Goal: Task Accomplishment & Management: Complete application form

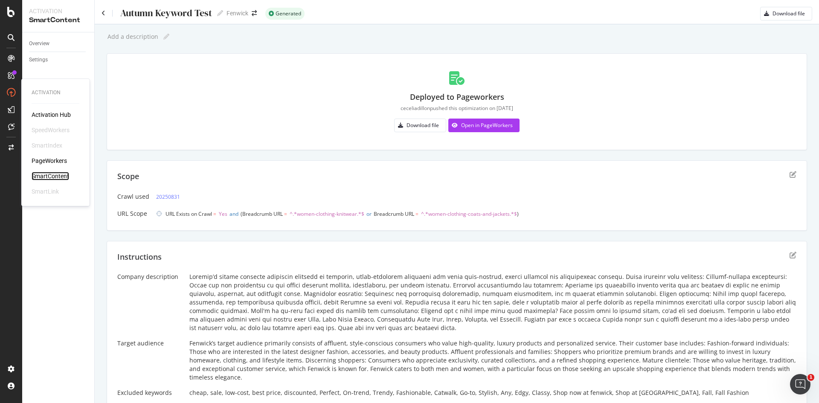
click at [49, 177] on div "SmartContent" at bounding box center [51, 176] width 38 height 9
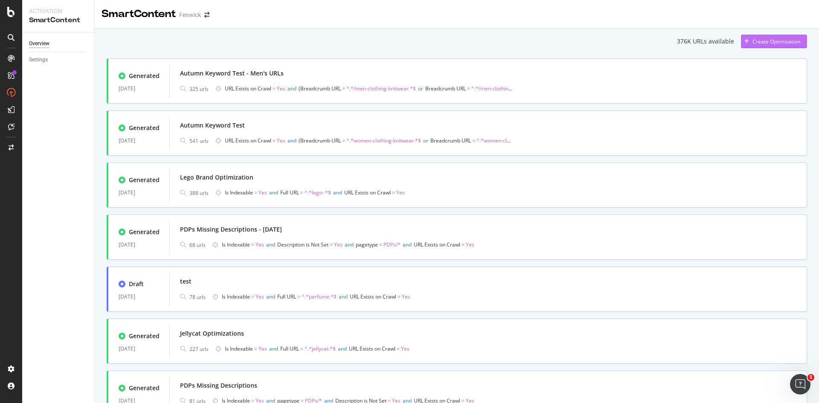
click at [770, 43] on div "Create Optimization" at bounding box center [776, 41] width 48 height 7
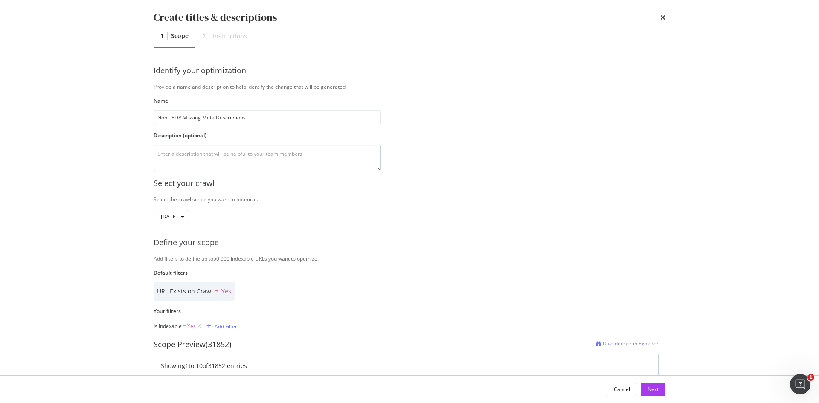
type input "Non - PDP Missing Meta Descriptions"
click at [206, 145] on textarea "modal" at bounding box center [267, 158] width 227 height 26
type textarea "F"
type textarea "p"
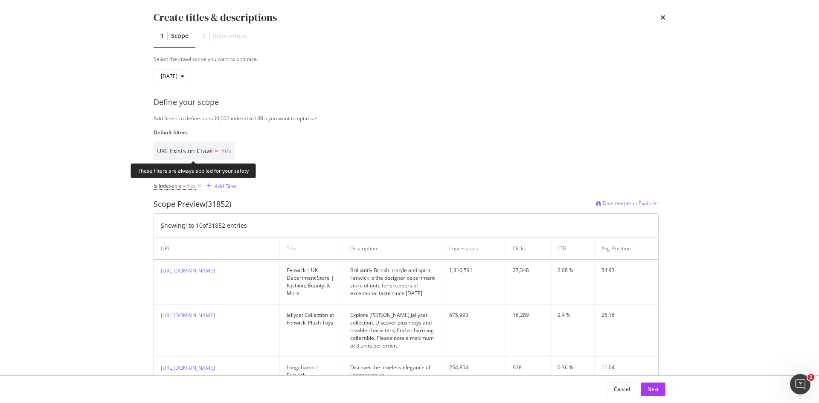
scroll to position [141, 0]
click at [231, 186] on div "Add Filter" at bounding box center [226, 185] width 23 height 7
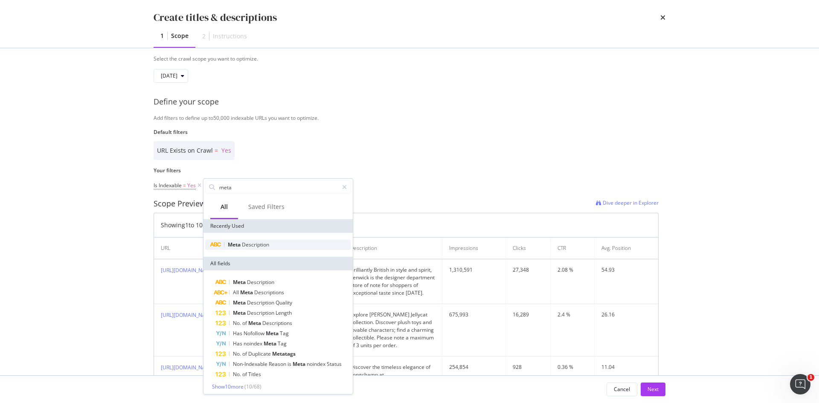
type input "meta"
click at [239, 247] on span "Meta" at bounding box center [235, 244] width 14 height 7
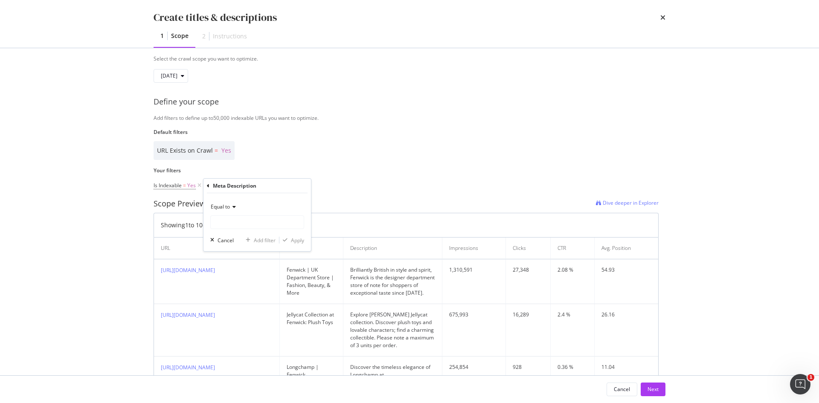
click at [228, 204] on span "Equal to" at bounding box center [220, 206] width 19 height 7
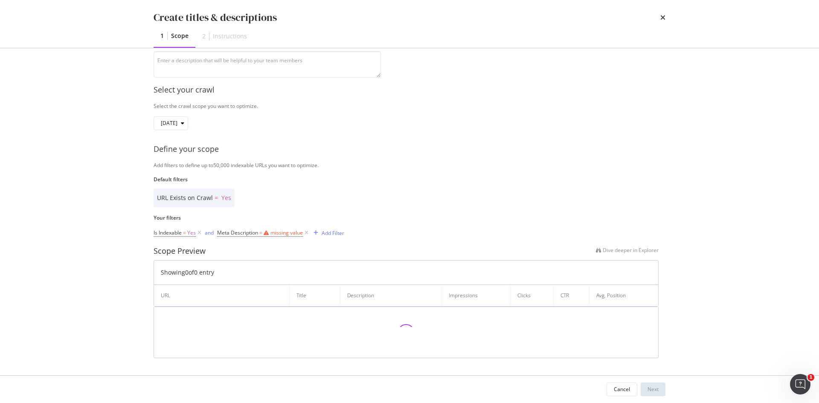
click at [217, 168] on div "Select your crawl Select the crawl scope you want to optimize. [DATE] Define yo…" at bounding box center [410, 218] width 512 height 281
click at [305, 232] on icon "modal" at bounding box center [306, 233] width 7 height 9
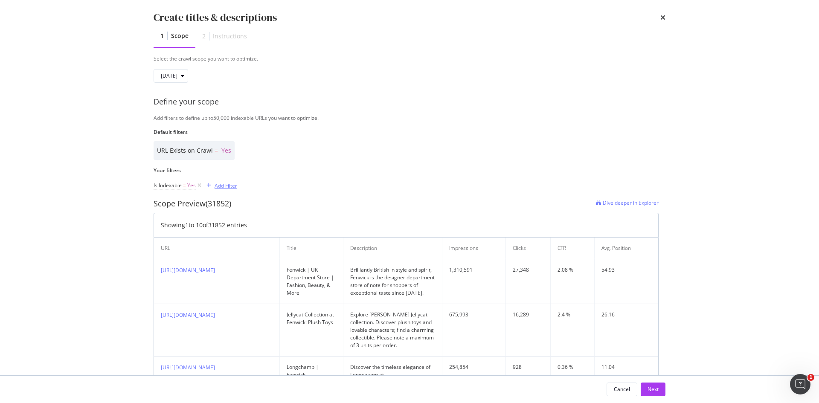
click at [223, 188] on div "Add Filter" at bounding box center [226, 185] width 23 height 7
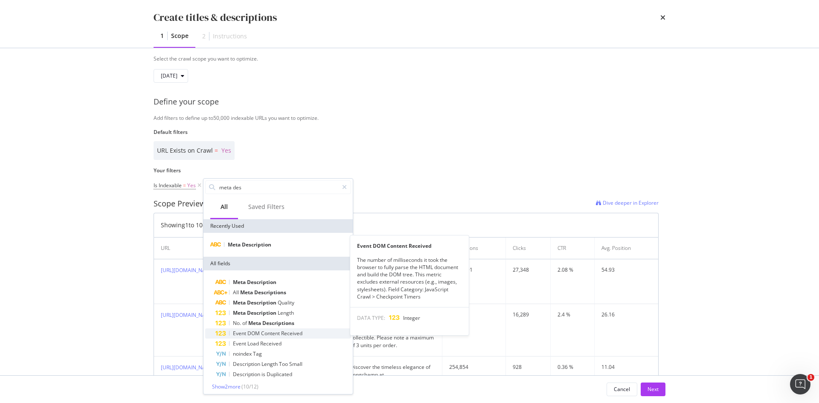
scroll to position [3, 0]
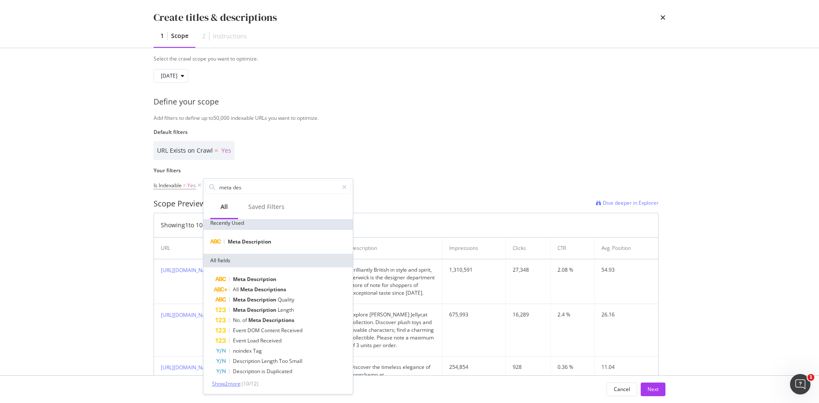
type input "meta des"
click at [229, 384] on span "Show 2 more" at bounding box center [226, 383] width 29 height 7
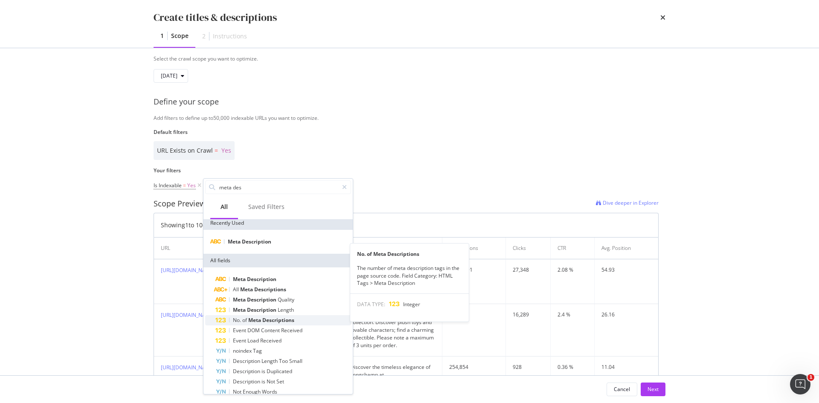
scroll to position [13, 0]
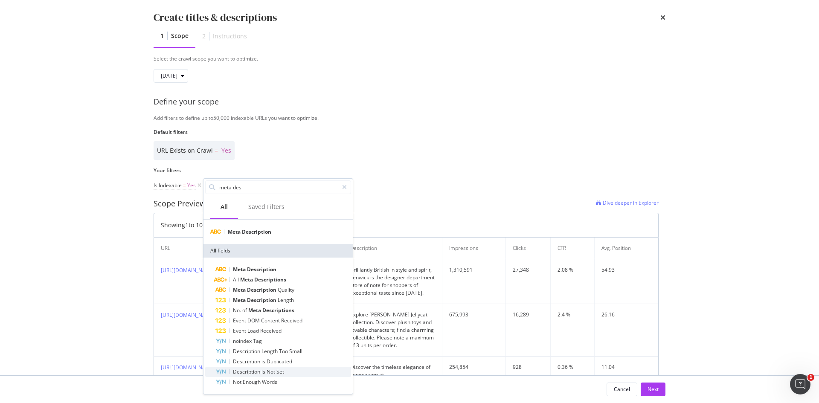
click at [252, 373] on span "Description" at bounding box center [247, 371] width 29 height 7
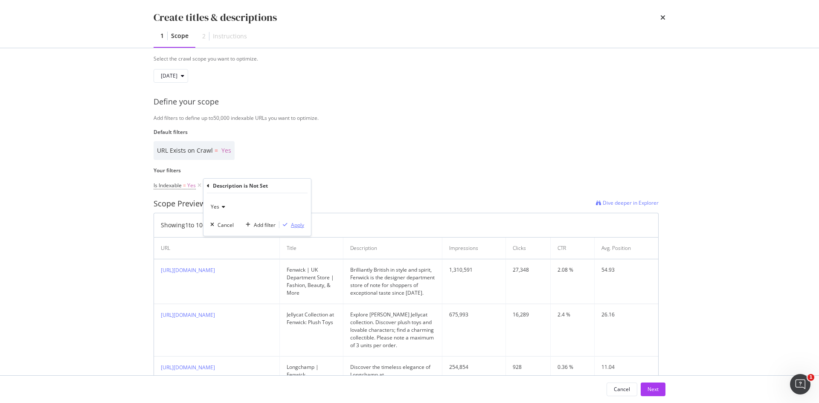
click at [294, 226] on div "Apply" at bounding box center [297, 224] width 13 height 7
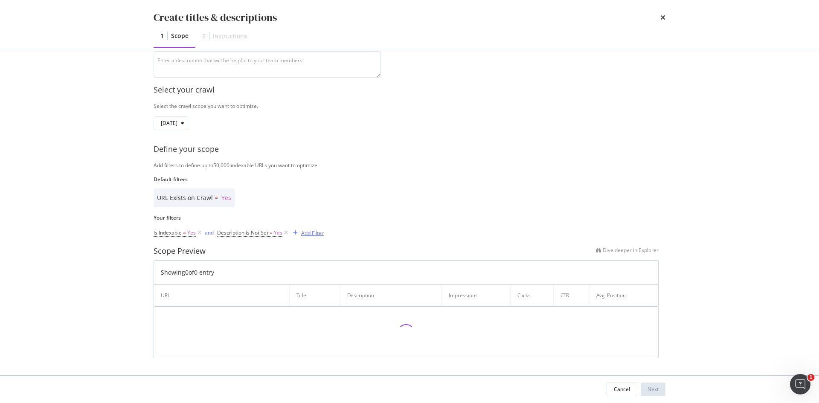
click at [307, 235] on div "Add Filter" at bounding box center [312, 232] width 23 height 7
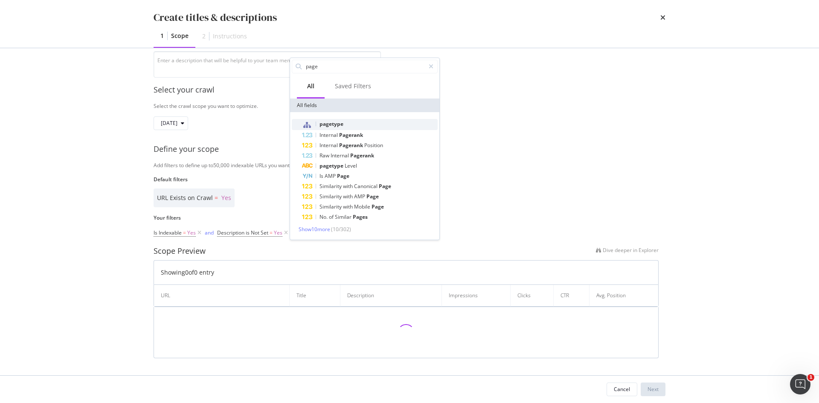
type input "page"
click at [328, 124] on span "pagetype" at bounding box center [331, 123] width 24 height 7
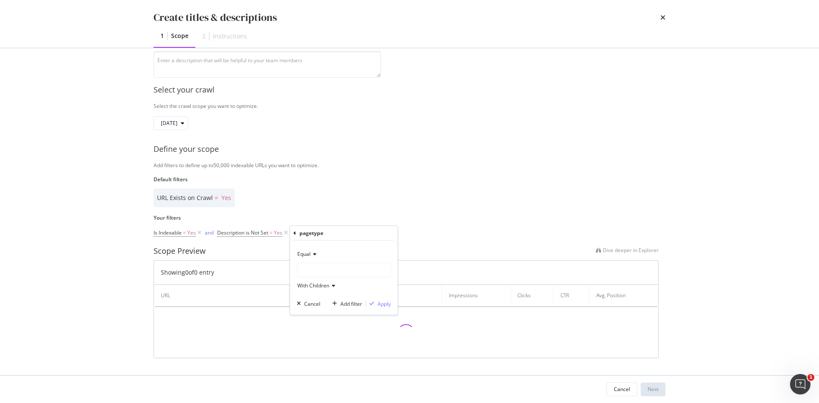
click at [300, 254] on span "Equal" at bounding box center [303, 253] width 13 height 7
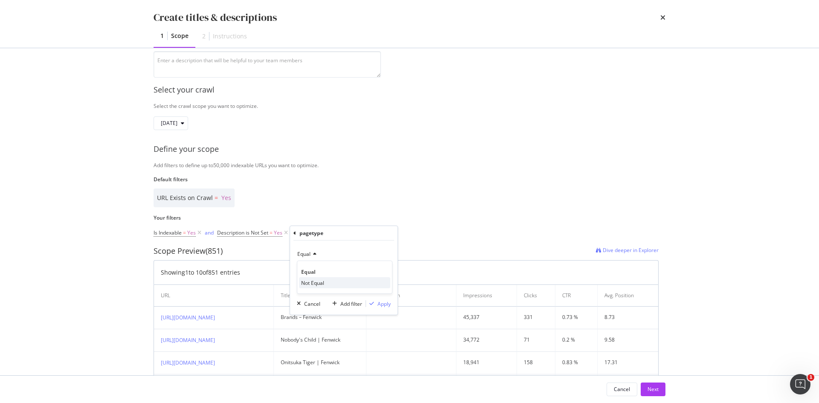
click at [306, 285] on span "Not Equal" at bounding box center [312, 282] width 23 height 7
click at [313, 271] on div "modal" at bounding box center [343, 270] width 93 height 14
click at [312, 287] on span "PDPs" at bounding box center [312, 287] width 12 height 7
click at [376, 301] on div "Apply" at bounding box center [378, 304] width 25 height 8
click at [369, 232] on div "Add Filter" at bounding box center [378, 232] width 23 height 7
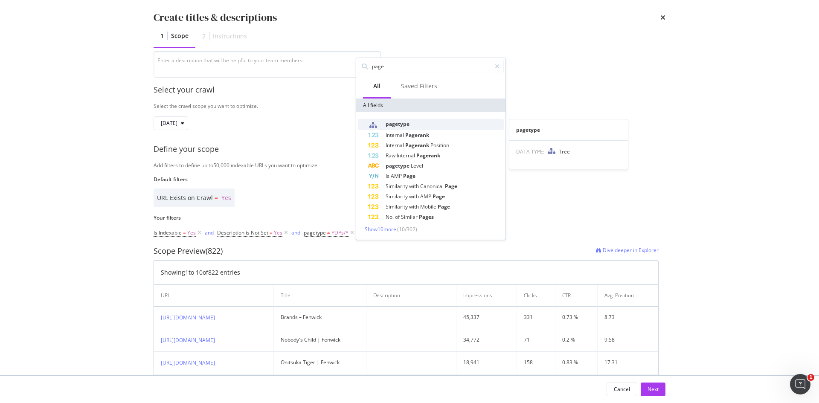
click at [399, 125] on span "pagetype" at bounding box center [398, 123] width 24 height 7
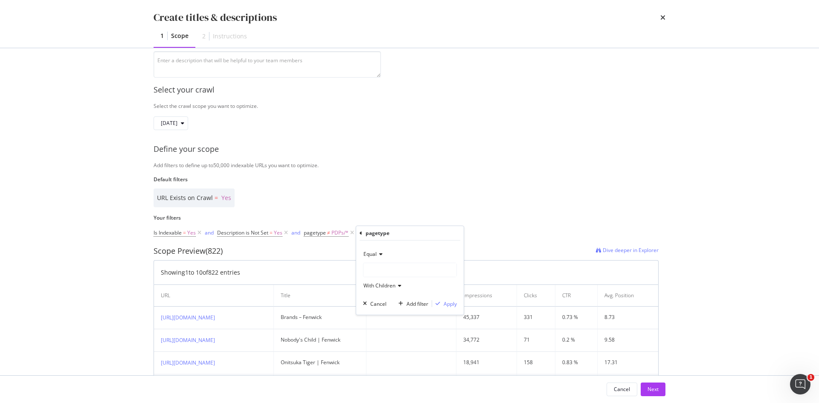
click at [374, 252] on span "Equal" at bounding box center [369, 253] width 13 height 7
click at [374, 283] on span "Not Equal" at bounding box center [378, 282] width 23 height 7
click at [378, 269] on div "modal" at bounding box center [409, 270] width 93 height 14
click at [378, 300] on span "Pagination" at bounding box center [384, 298] width 25 height 7
click at [457, 310] on div "Not Equal Pagination With Children Cancel Add filter Apply" at bounding box center [409, 278] width 107 height 74
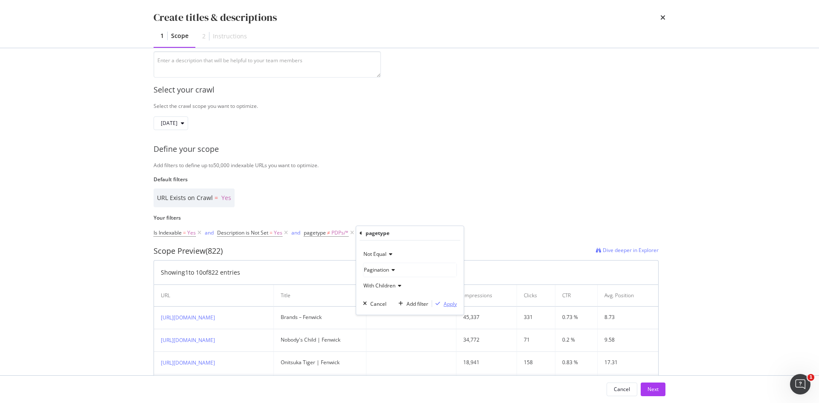
click at [450, 305] on div "Apply" at bounding box center [450, 303] width 13 height 7
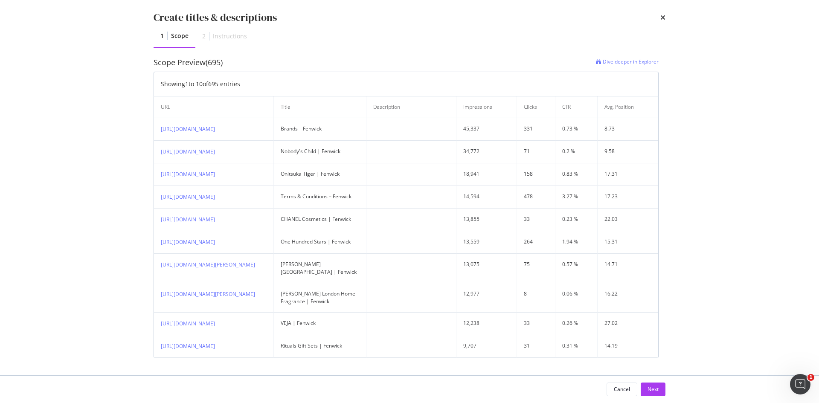
scroll to position [348, 0]
click at [652, 390] on div "Next" at bounding box center [652, 389] width 11 height 7
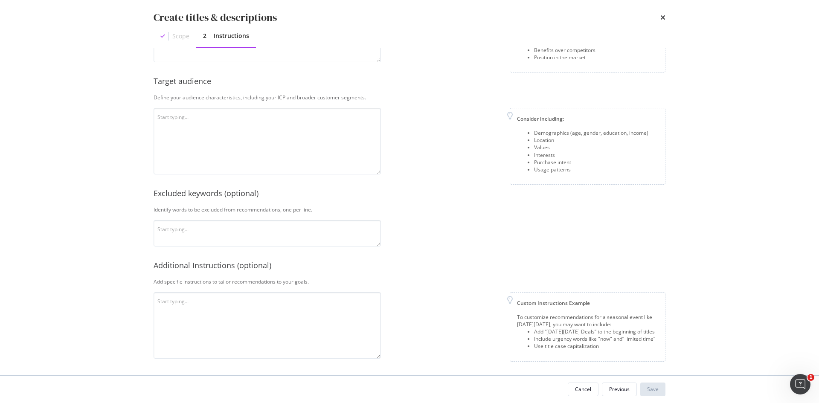
scroll to position [0, 0]
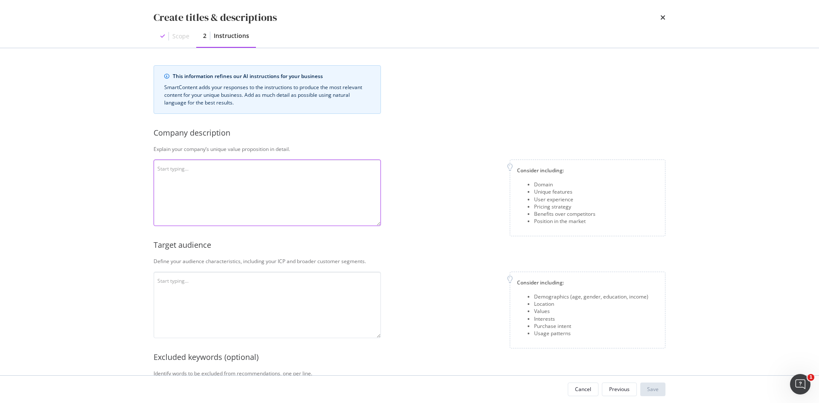
click at [230, 177] on textarea "modal" at bounding box center [267, 193] width 227 height 67
paste textarea "Loremip’d sitame consecte adipiscin elitsedd ei temporin, utlab-etdolorem aliqu…"
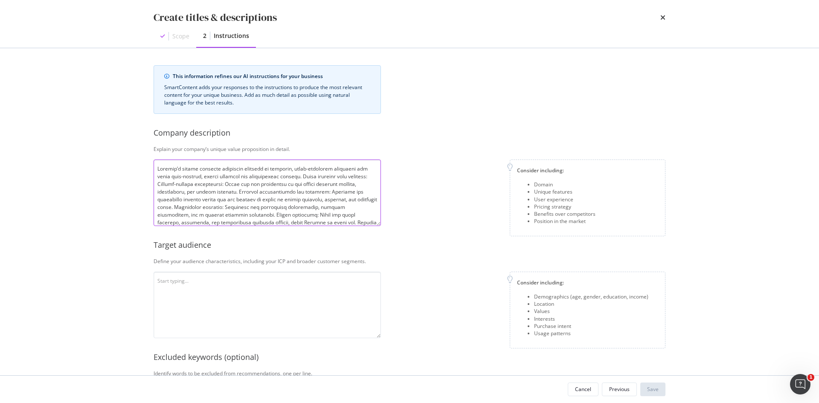
scroll to position [62, 0]
type textarea "Loremip’d sitame consecte adipiscin elitsedd ei temporin, utlab-etdolorem aliqu…"
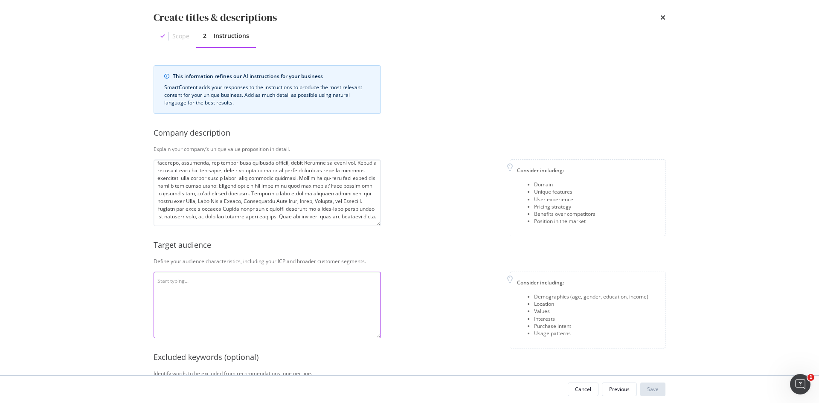
click at [217, 303] on textarea "modal" at bounding box center [267, 305] width 227 height 67
paste textarea "Fenwick’s target audience primarily consists of affluent, style-conscious consu…"
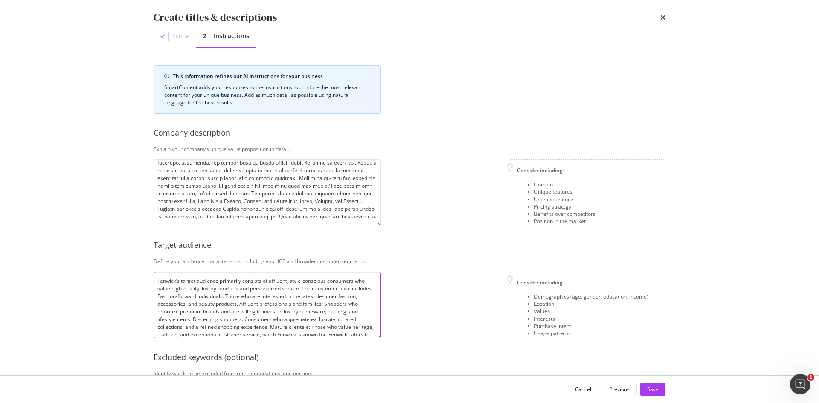
scroll to position [16, 0]
type textarea "Fenwick’s target audience primarily consists of affluent, style-conscious consu…"
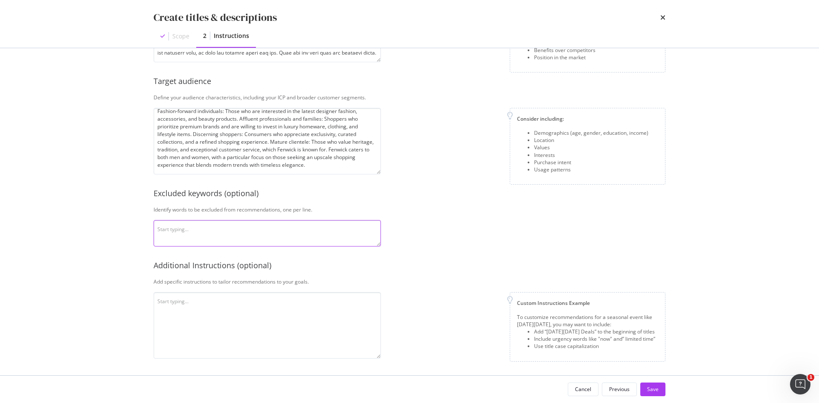
click at [305, 221] on textarea "modal" at bounding box center [267, 233] width 227 height 26
paste textarea "cheap, sale, low-cost, best price, discounted, Perfect, On-trend, Trendy, Fashi…"
type textarea "cheap, sale, low-cost, best price, discounted, Perfect, On-trend, Trendy, Fashi…"
click at [292, 326] on textarea "modal" at bounding box center [267, 325] width 227 height 67
click at [322, 312] on textarea "modal" at bounding box center [267, 325] width 227 height 67
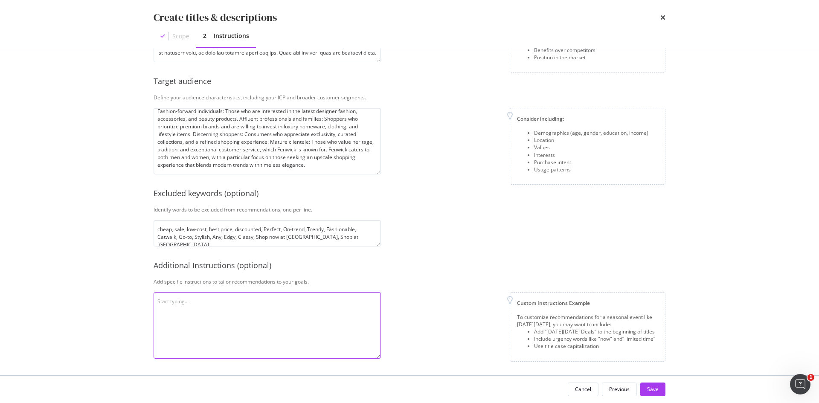
paste textarea "Please avoid using seasonal language including "festive" or "christmas". Please…"
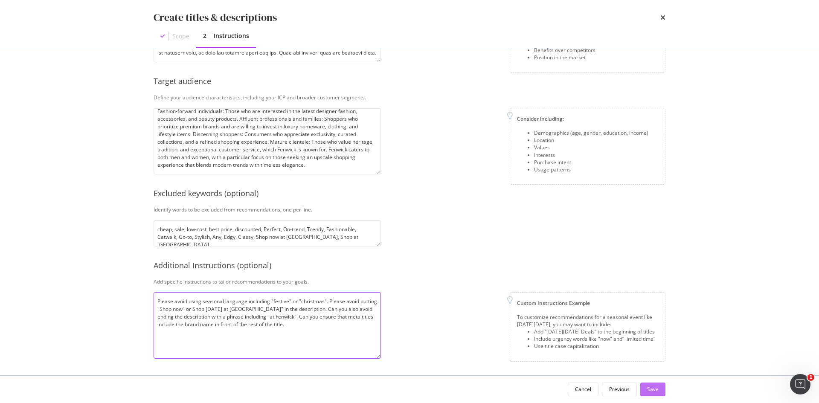
type textarea "Please avoid using seasonal language including "festive" or "christmas". Please…"
click at [647, 389] on button "Save" at bounding box center [652, 390] width 25 height 14
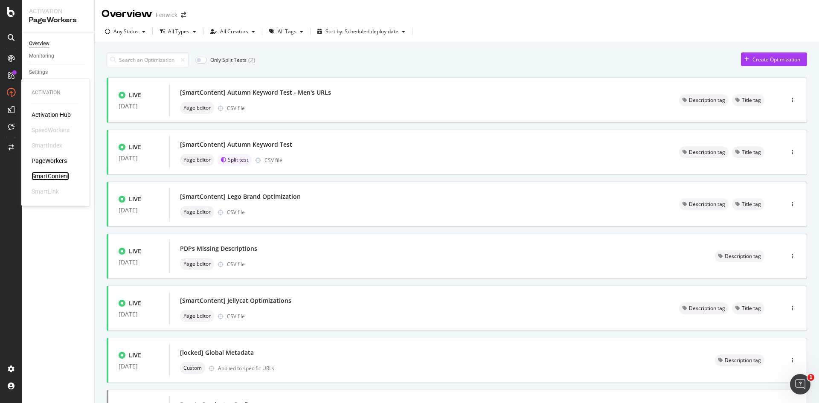
click at [48, 180] on div "SmartContent" at bounding box center [51, 176] width 38 height 9
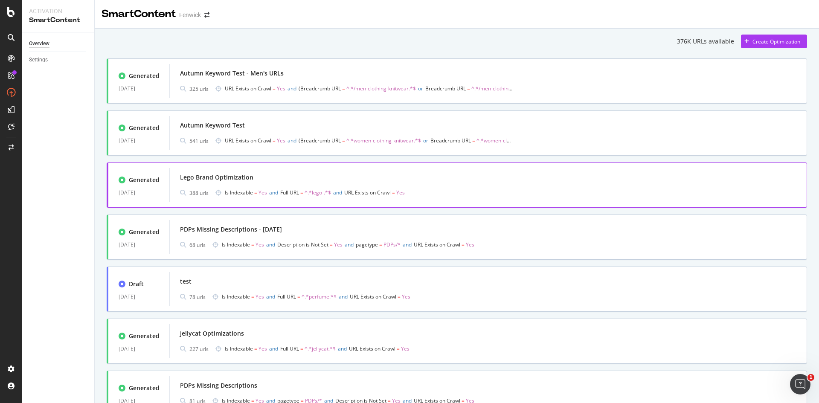
click at [315, 174] on div "Lego Brand Optimization" at bounding box center [488, 177] width 616 height 12
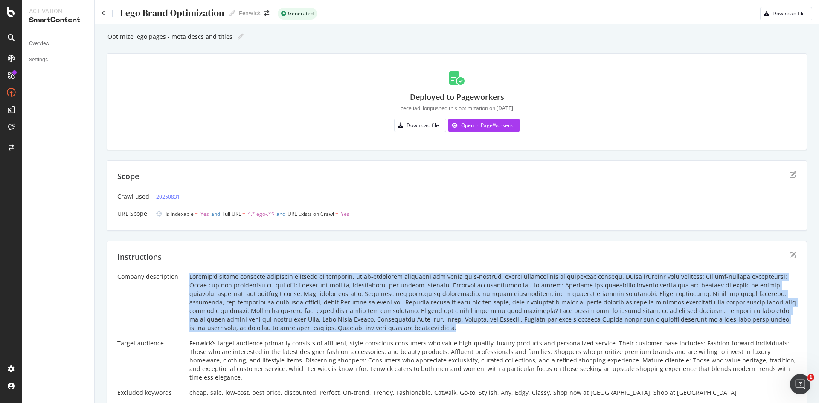
drag, startPoint x: 186, startPoint y: 276, endPoint x: 287, endPoint y: 326, distance: 112.7
click at [287, 326] on div "Company description Target audience Fenwick’s target audience primarily consist…" at bounding box center [456, 351] width 679 height 157
copy div "Loremip’d sitame consecte adipiscin elitsedd ei temporin, utlab-etdolorem aliqu…"
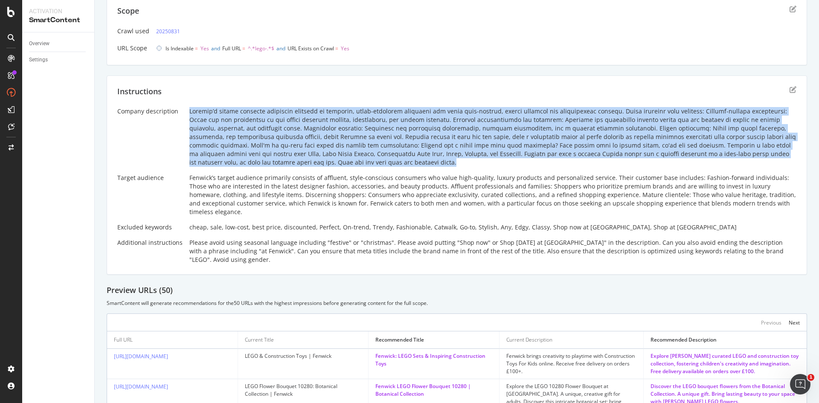
scroll to position [166, 0]
drag, startPoint x: 186, startPoint y: 173, endPoint x: 747, endPoint y: 207, distance: 561.9
click at [747, 207] on div "Company description Target audience Fenwick’s target audience primarily consist…" at bounding box center [456, 185] width 679 height 157
copy div "Fenwick’s target audience primarily consists of affluent, style-conscious consu…"
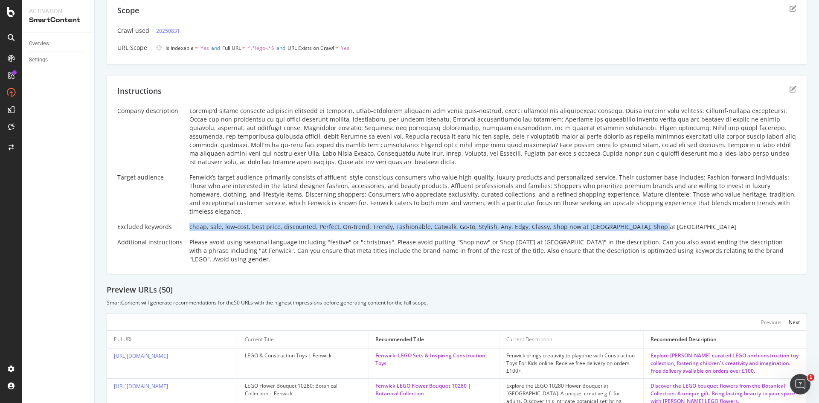
drag, startPoint x: 186, startPoint y: 219, endPoint x: 641, endPoint y: 223, distance: 455.5
click at [641, 223] on div "Company description Target audience Fenwick’s target audience primarily consist…" at bounding box center [456, 185] width 679 height 157
copy div "cheap, sale, low-cost, best price, discounted, Perfect, On-trend, Trendy, Fashi…"
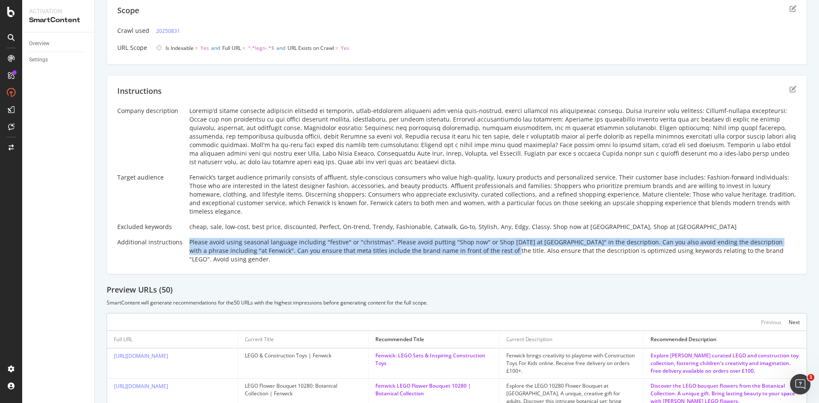
drag, startPoint x: 183, startPoint y: 233, endPoint x: 465, endPoint y: 245, distance: 282.2
click at [465, 245] on div "Company description Target audience Fenwick’s target audience primarily consist…" at bounding box center [456, 185] width 679 height 157
copy div "Please avoid using seasonal language including "festive" or "christmas". Please…"
